Goal: Check status

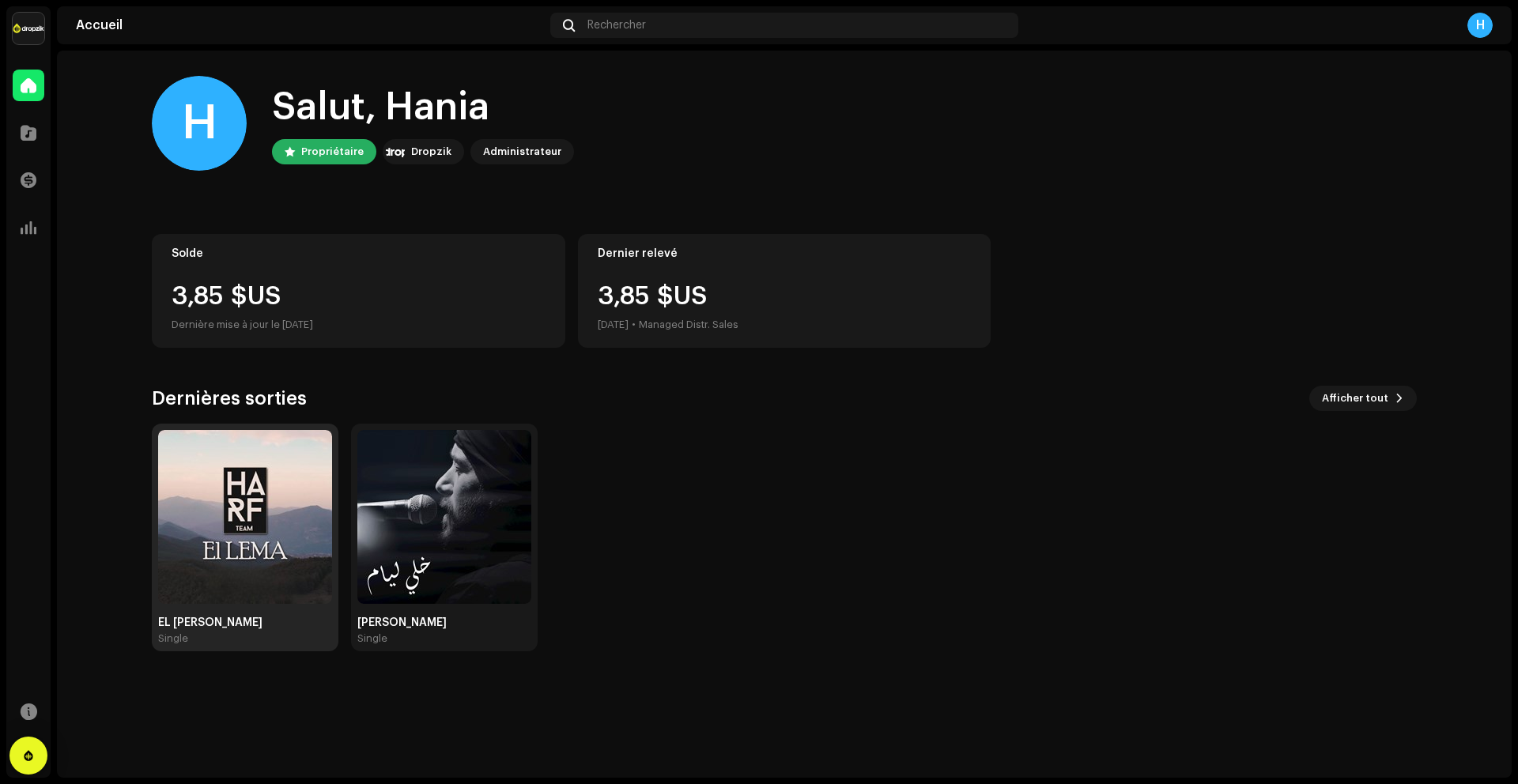
click at [259, 506] on img at bounding box center [245, 517] width 174 height 174
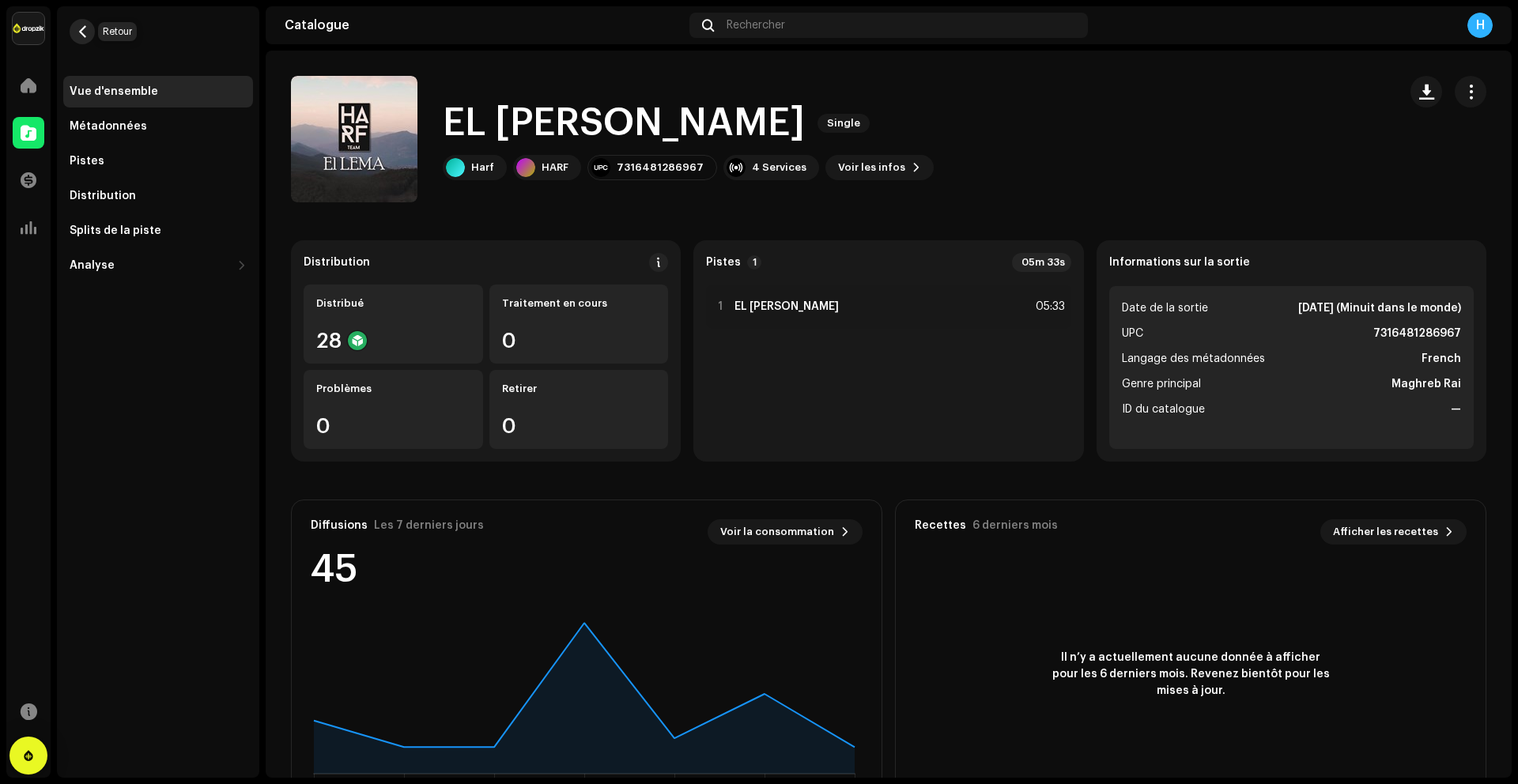
click at [77, 28] on span "button" at bounding box center [82, 31] width 12 height 13
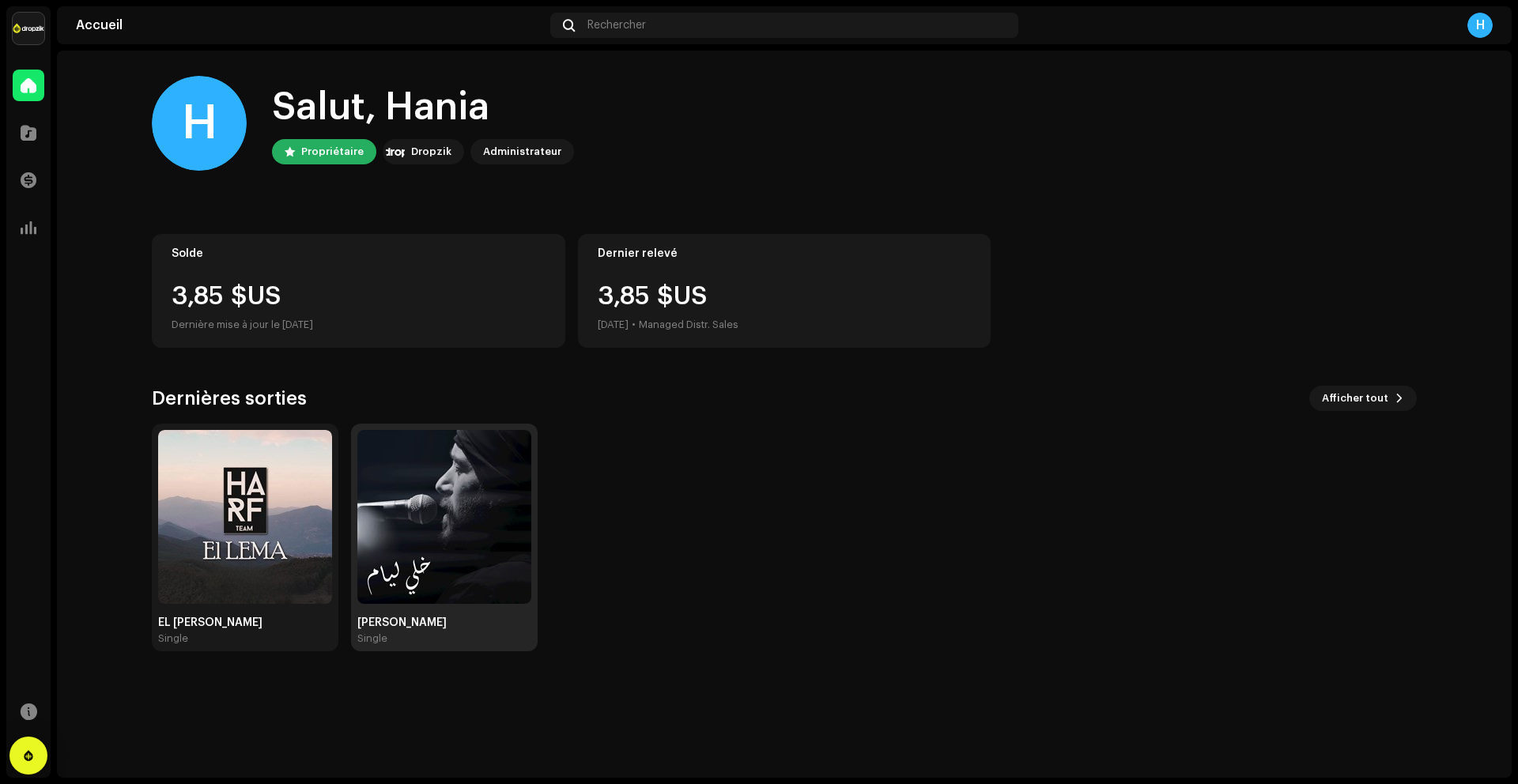
click at [415, 530] on img at bounding box center [445, 517] width 174 height 174
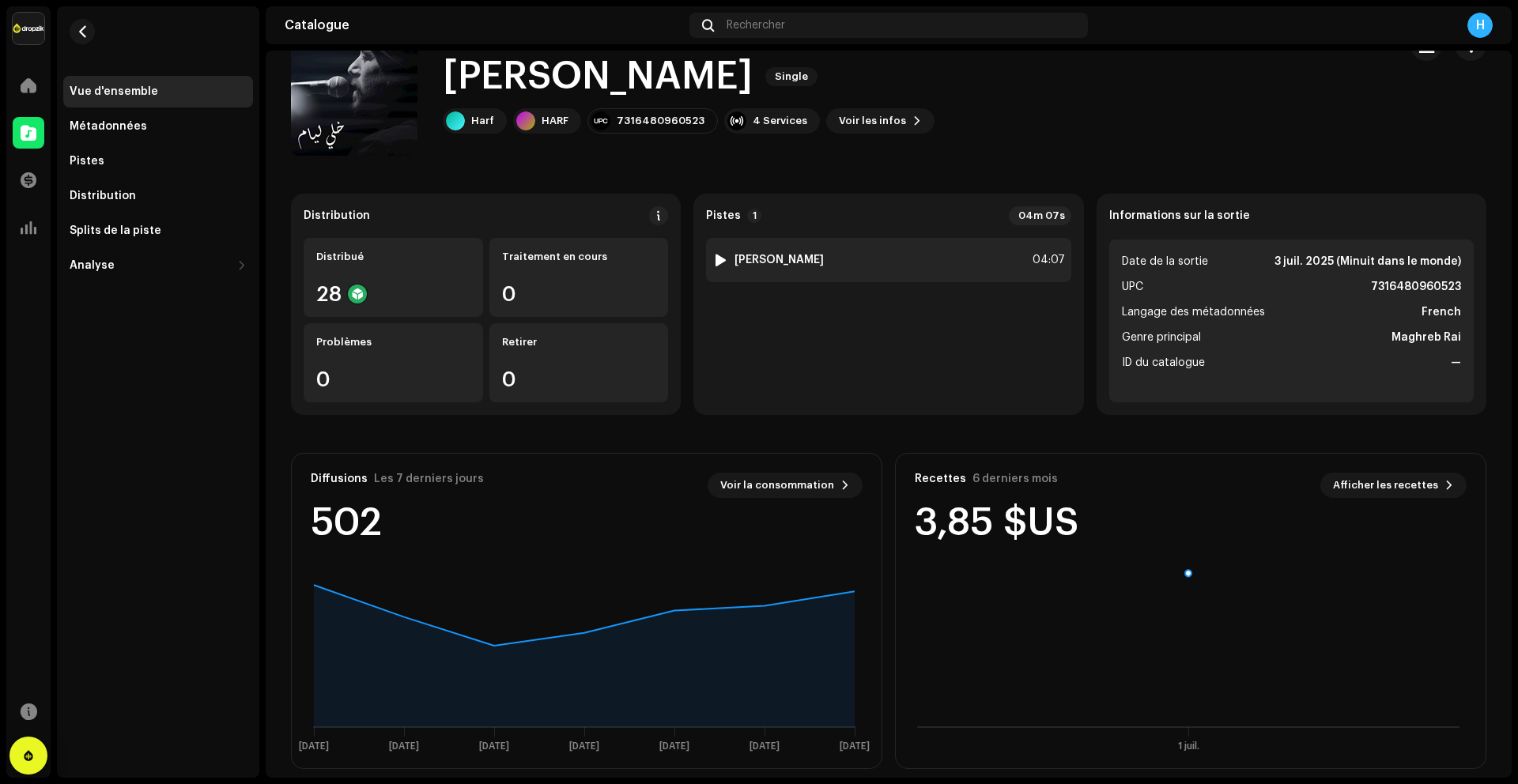
scroll to position [63, 0]
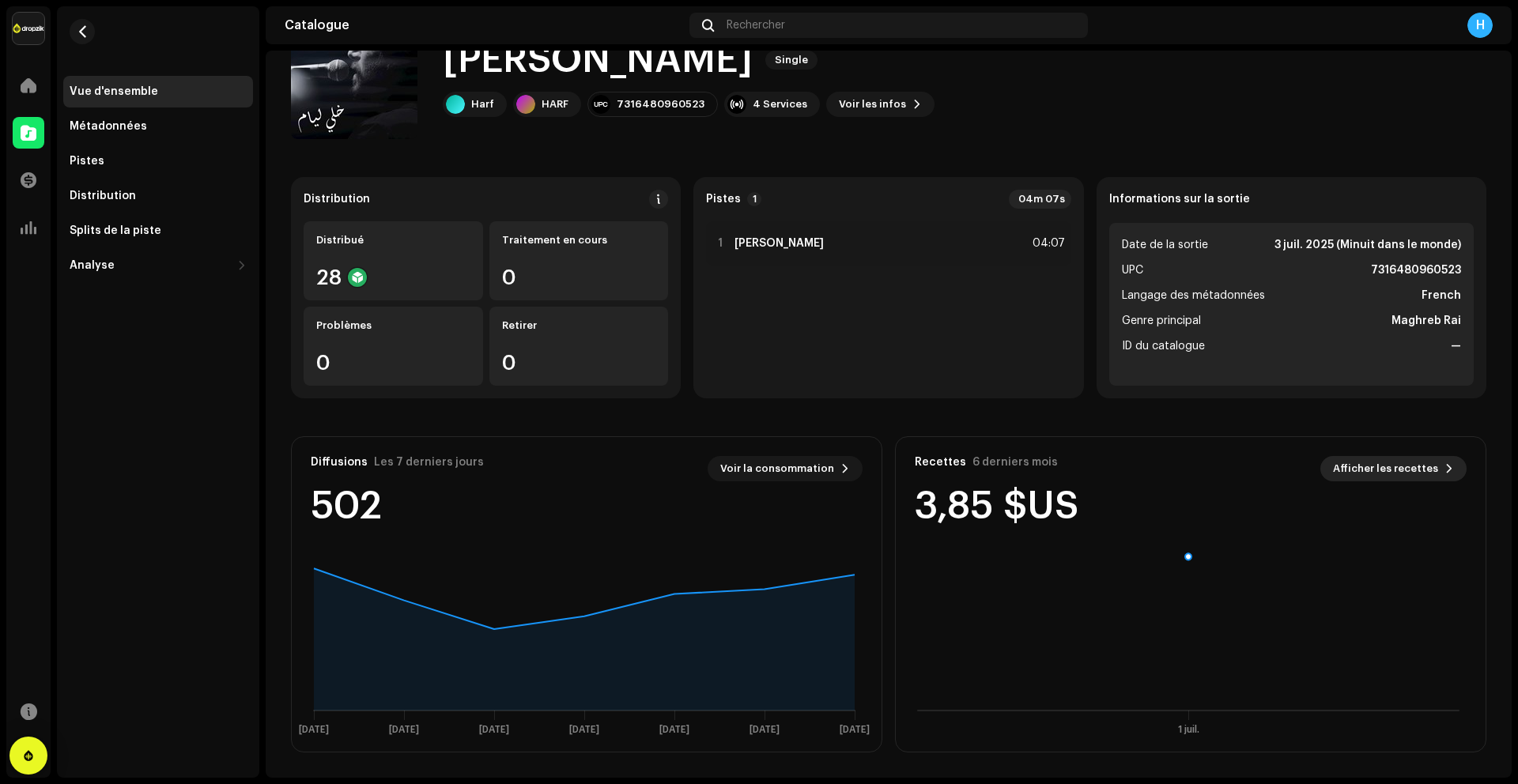
click at [1428, 465] on span "Afficher les recettes" at bounding box center [1386, 468] width 105 height 31
